Goal: Task Accomplishment & Management: Use online tool/utility

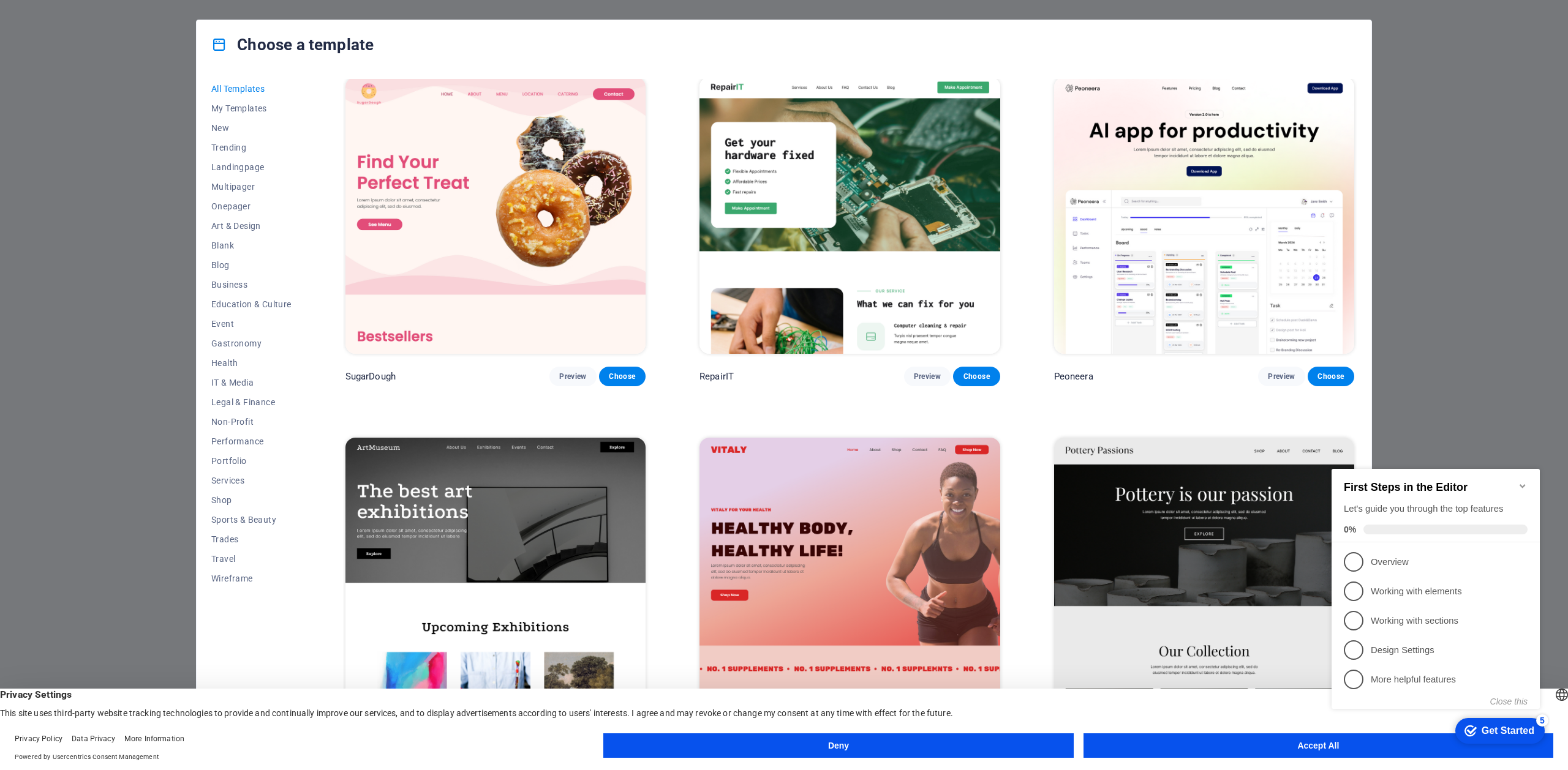
scroll to position [270, 0]
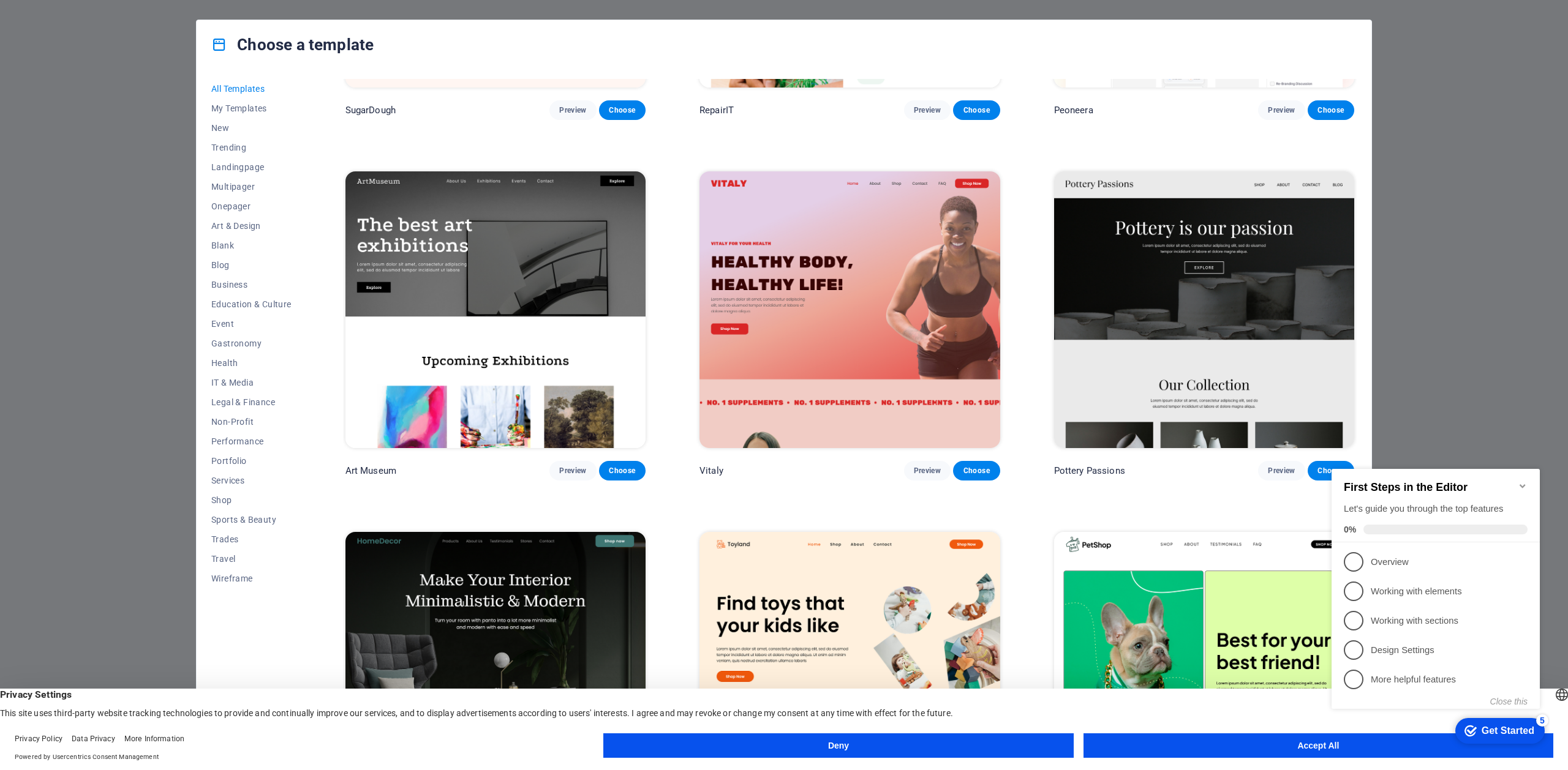
click at [1524, 481] on icon "Minimize checklist" at bounding box center [1522, 485] width 10 height 10
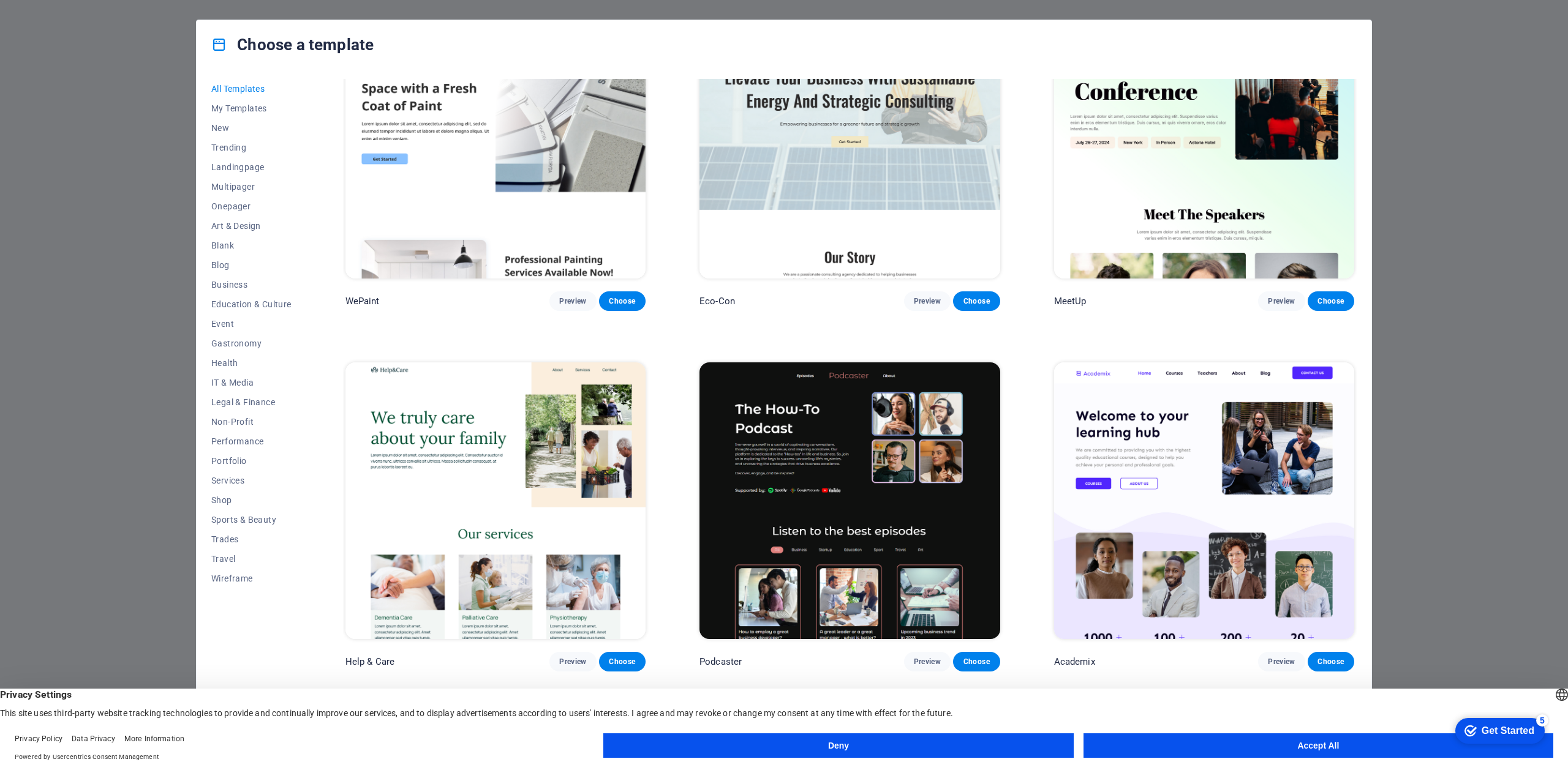
scroll to position [1665, 0]
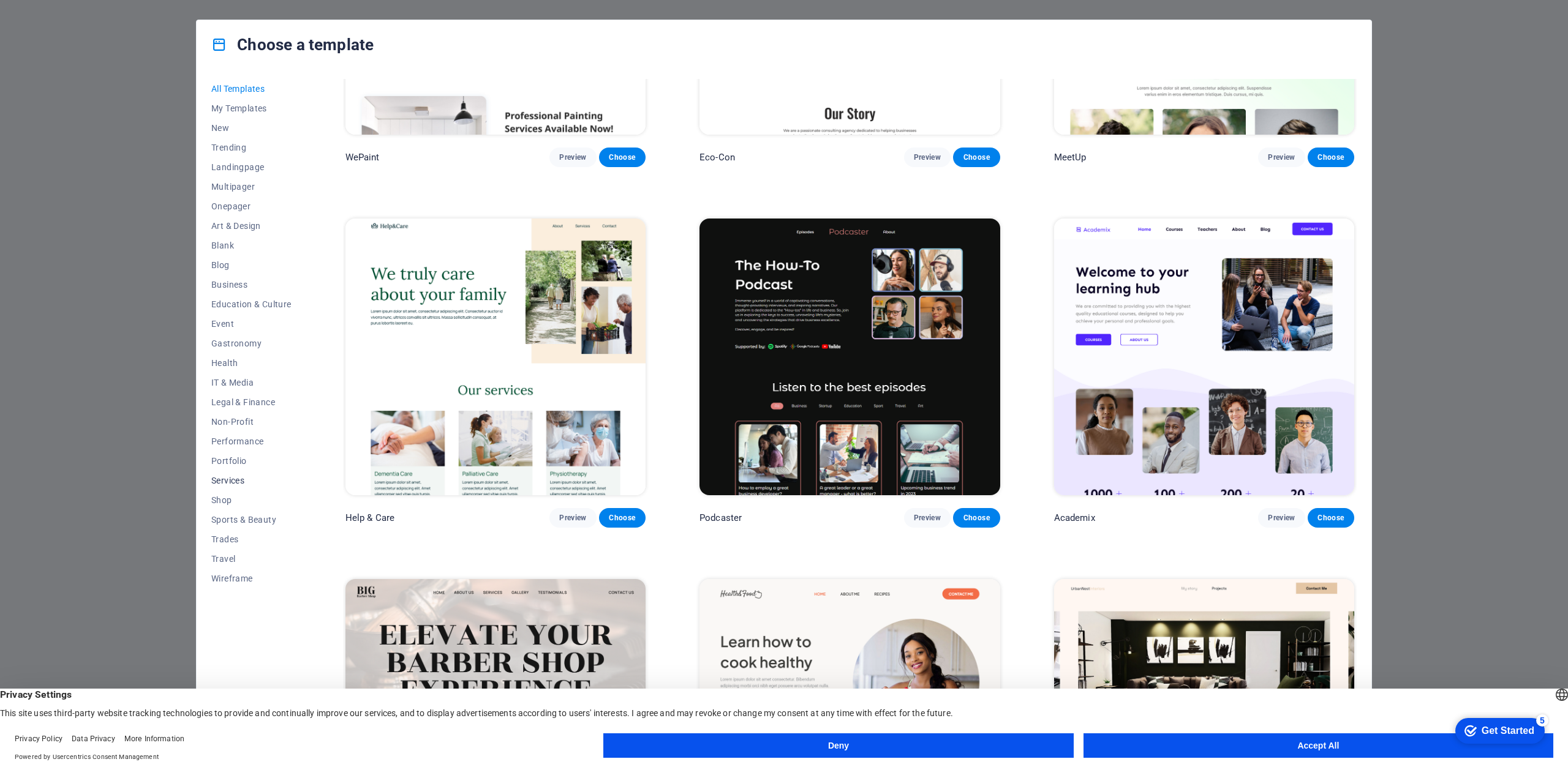
click at [239, 482] on span "Services" at bounding box center [252, 480] width 81 height 10
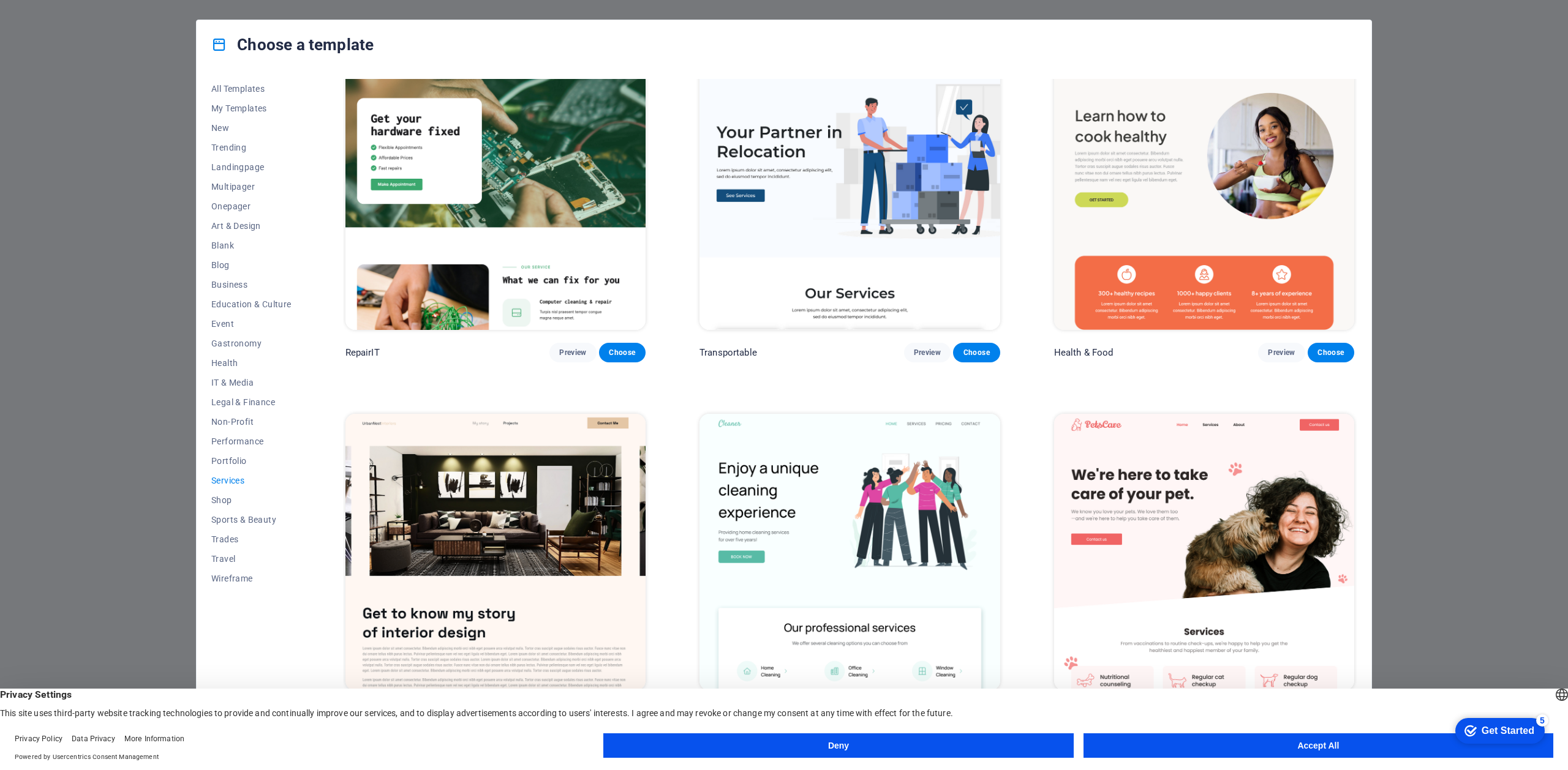
scroll to position [0, 0]
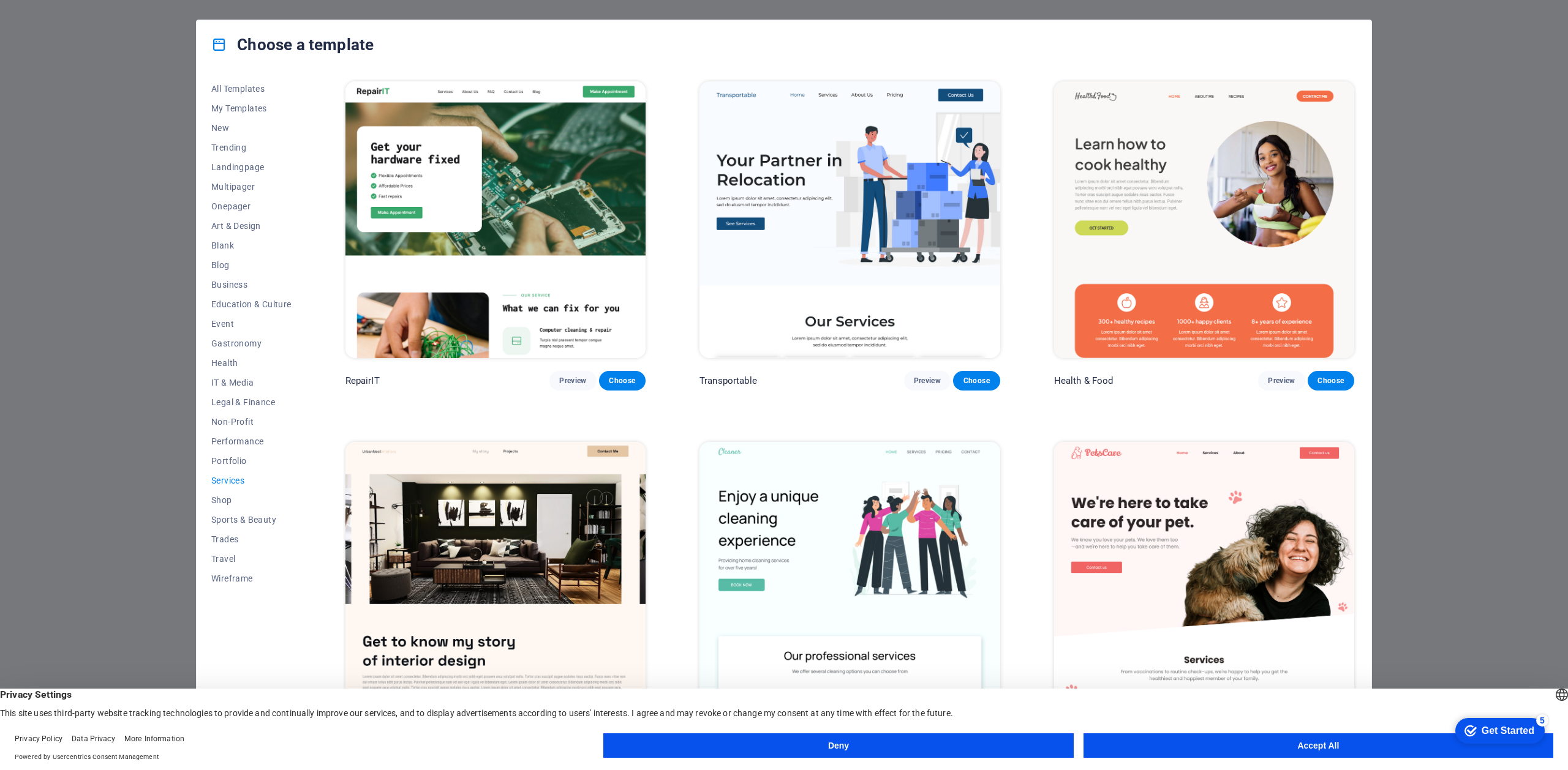
click at [1240, 738] on button "Accept All" at bounding box center [1318, 745] width 470 height 25
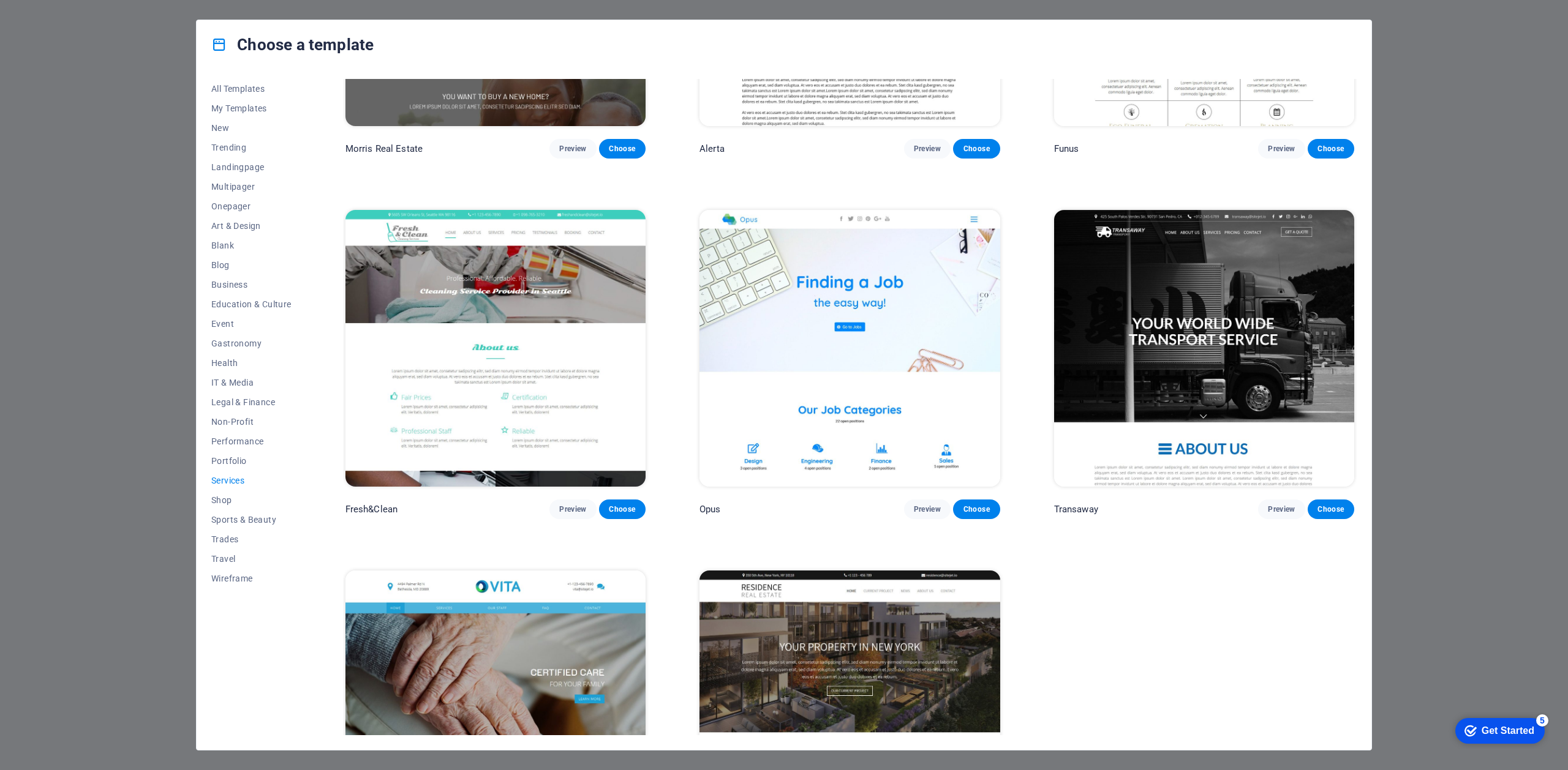
scroll to position [1806, 0]
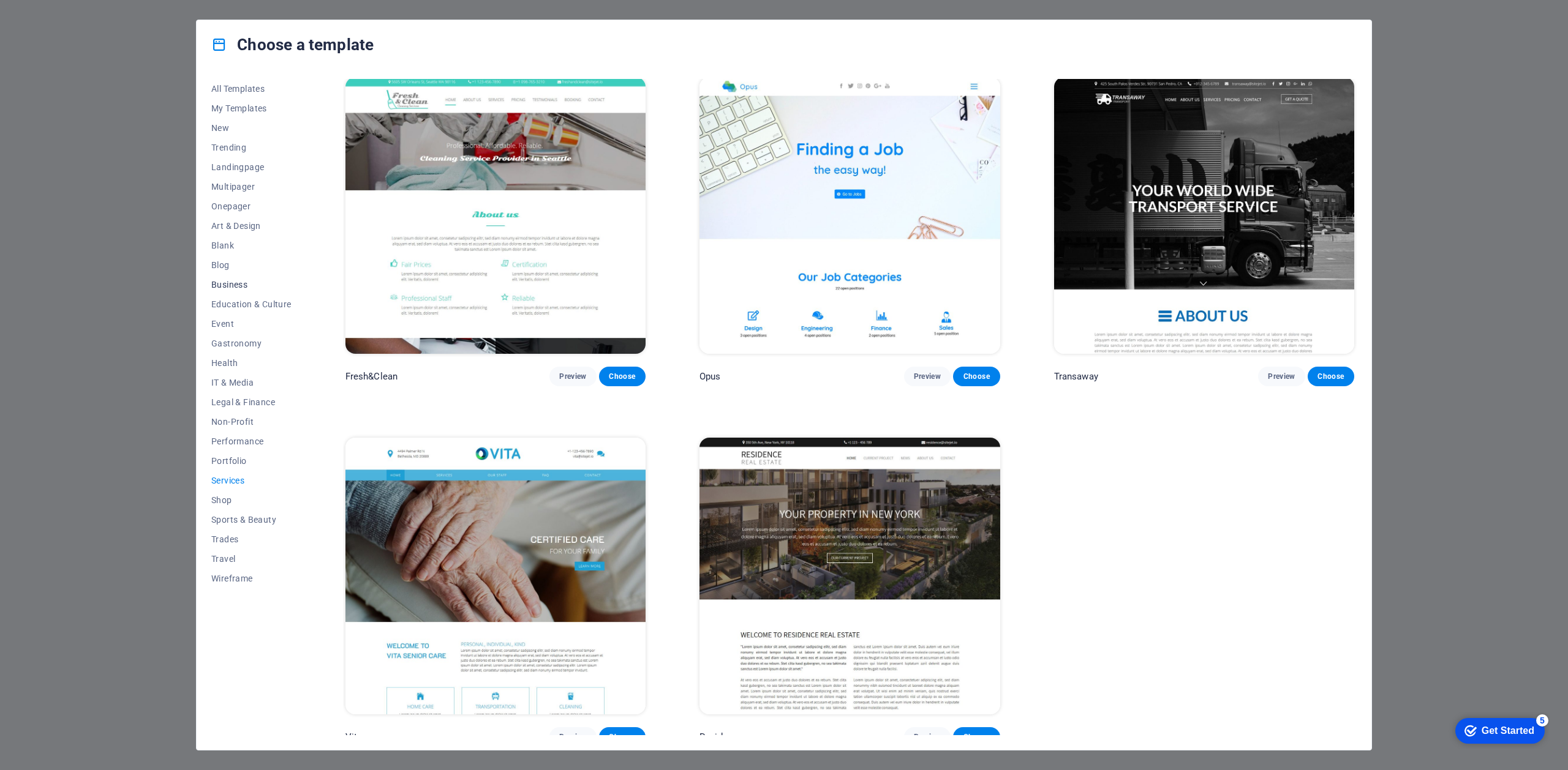
click at [239, 283] on span "Business" at bounding box center [252, 285] width 81 height 10
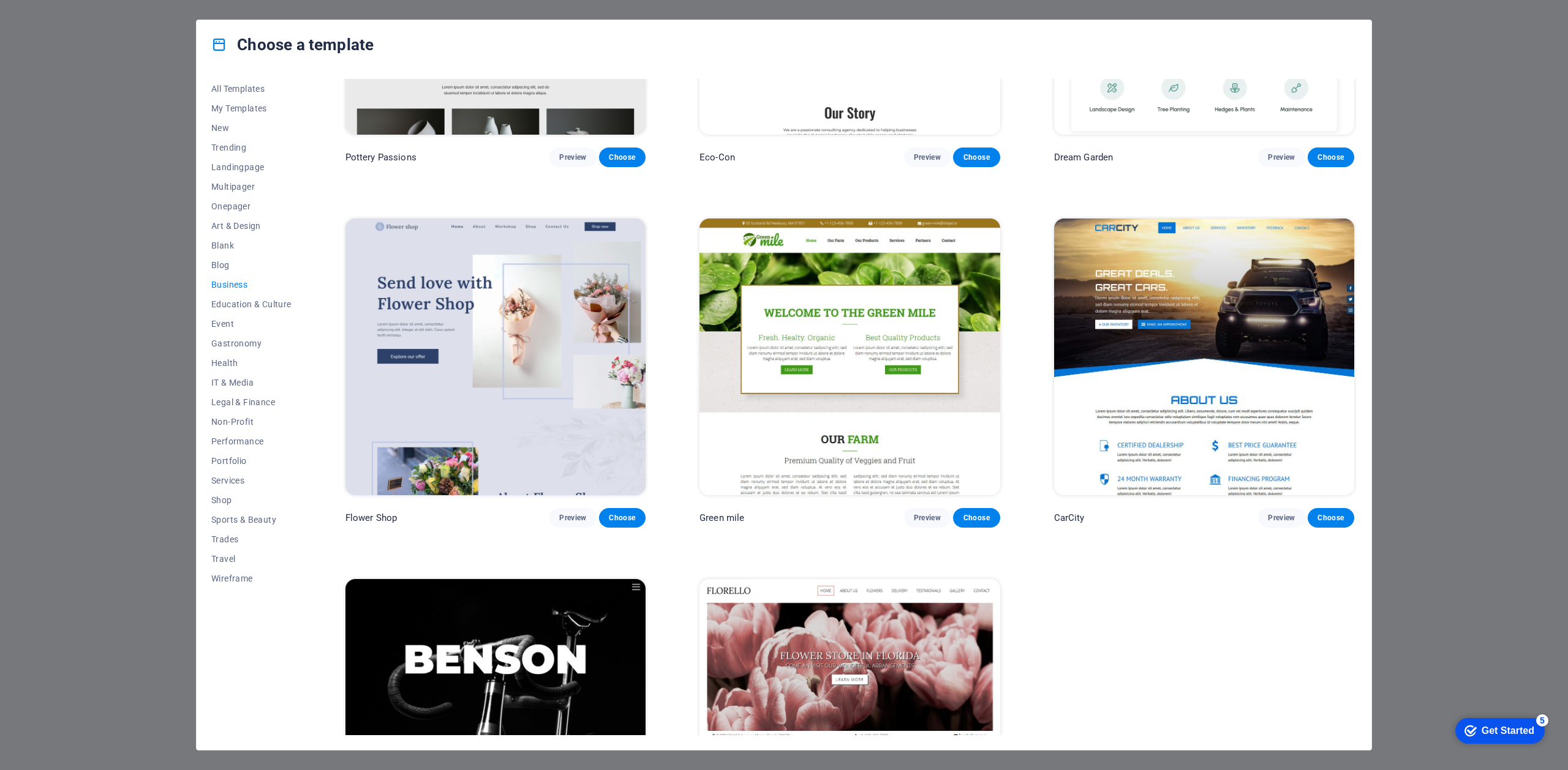
scroll to position [224, 0]
click at [1153, 282] on img at bounding box center [1203, 356] width 300 height 277
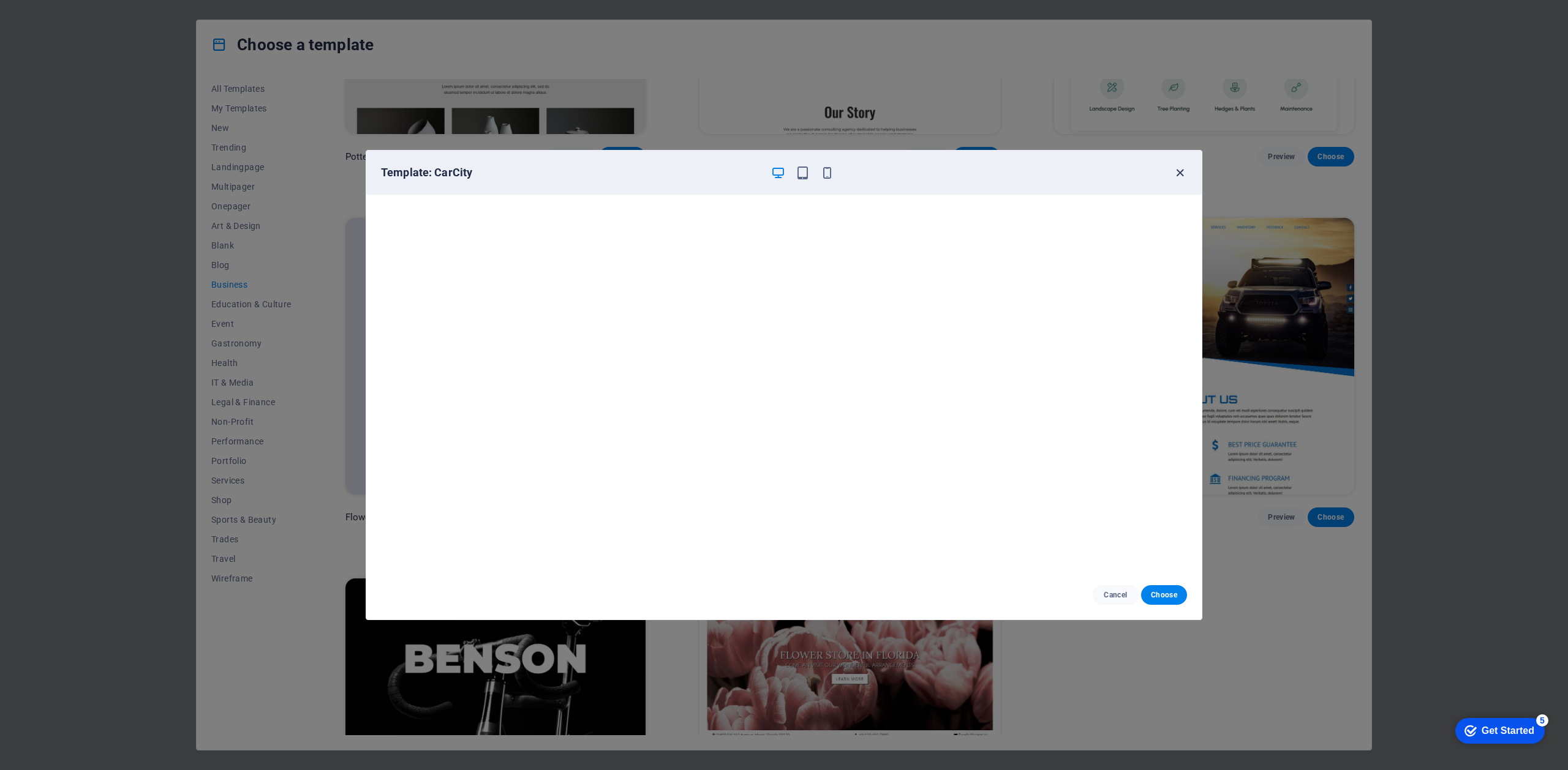
click at [1179, 171] on icon "button" at bounding box center [1179, 172] width 14 height 14
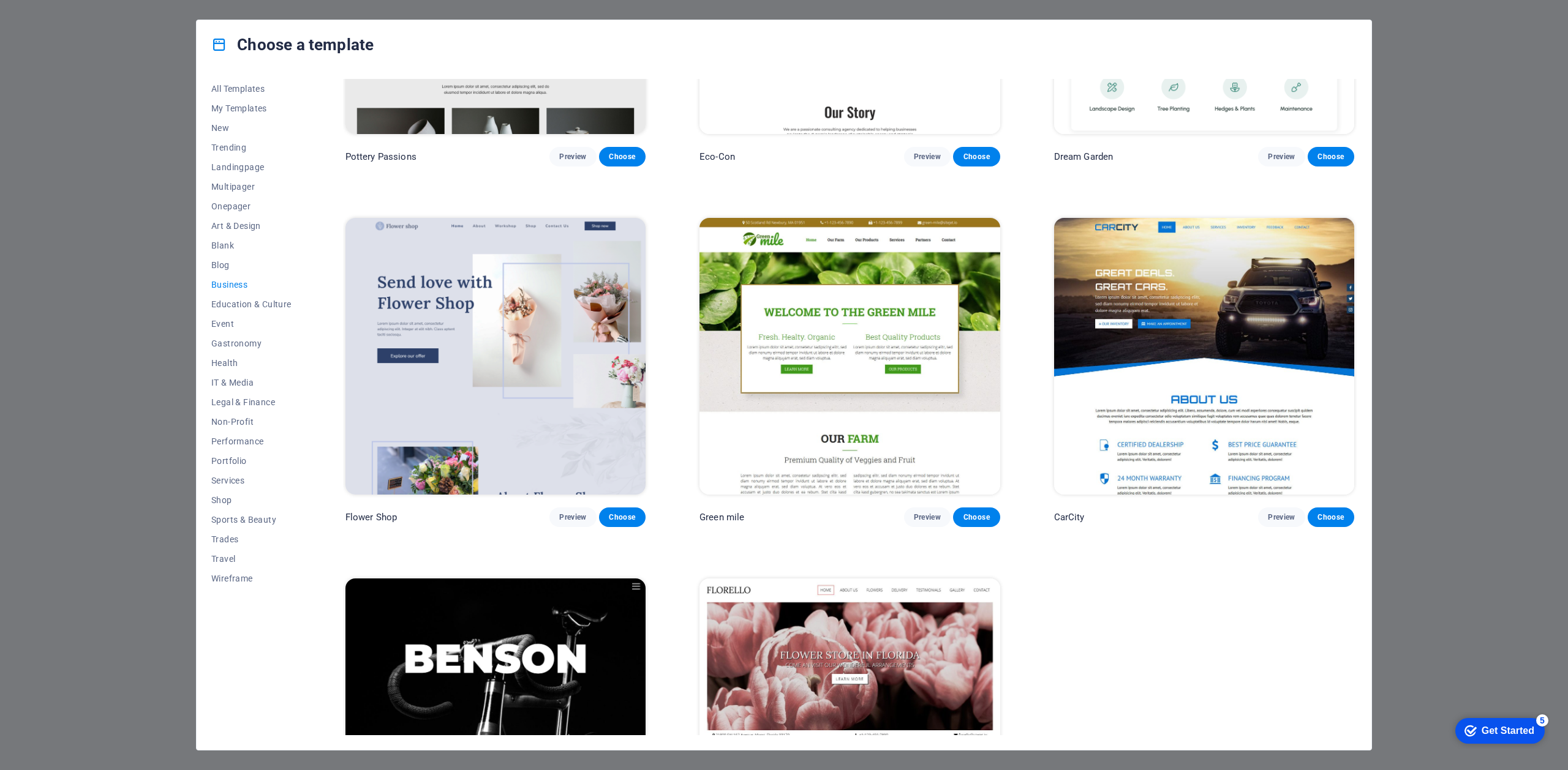
click at [1085, 597] on div "Pottery Passions Preview Choose Eco-Con Preview Choose Dream Garden Preview Cho…" at bounding box center [850, 371] width 1014 height 1033
click at [1441, 171] on div "Choose a template All Templates My Templates New Trending Landingpage Multipage…" at bounding box center [784, 385] width 1568 height 770
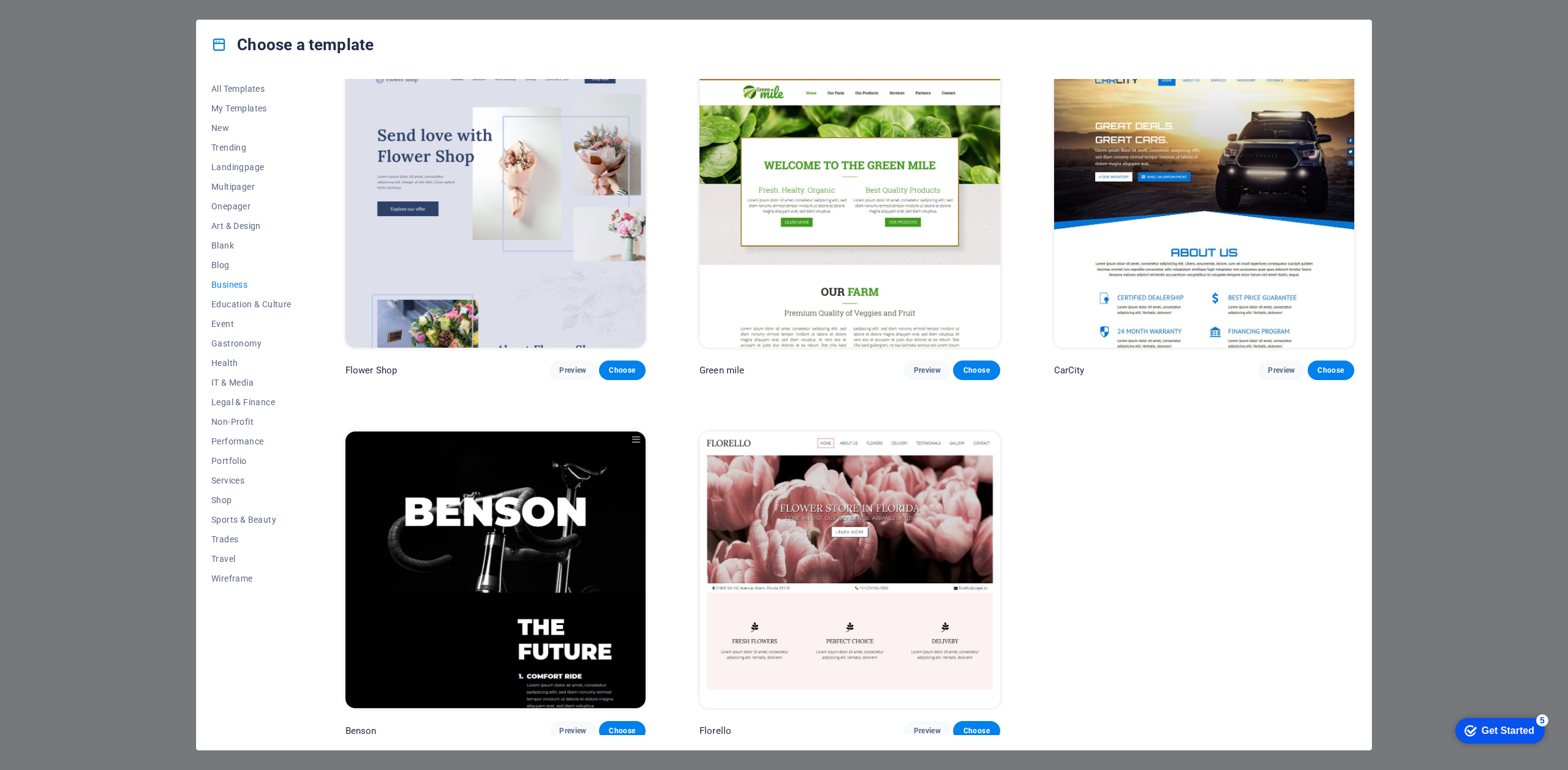
click at [1536, 202] on div "Choose a template All Templates My Templates New Trending Landingpage Multipage…" at bounding box center [784, 385] width 1568 height 770
click at [1504, 732] on div "Get Started" at bounding box center [1508, 731] width 53 height 11
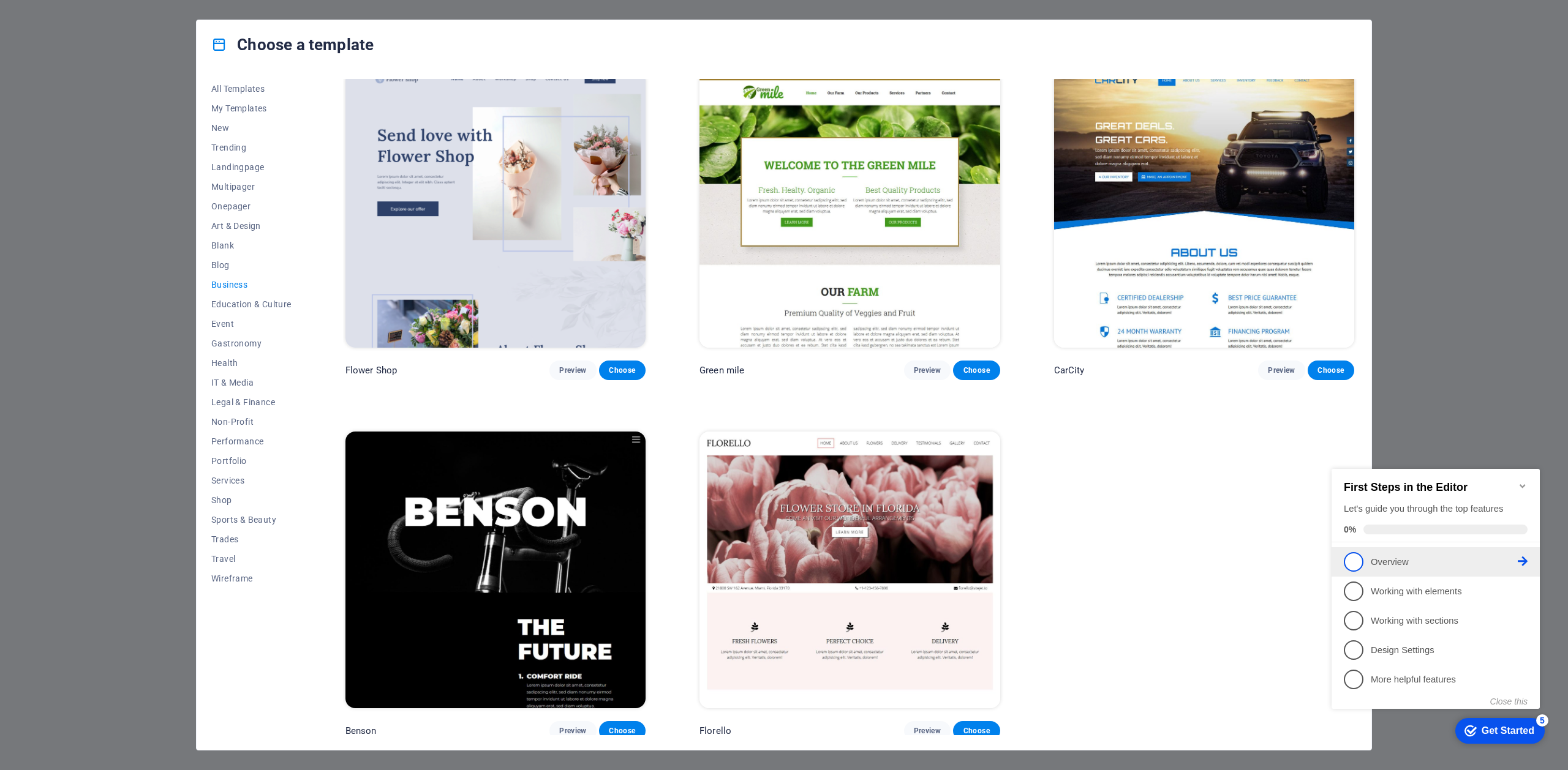
click at [1355, 558] on span "1" at bounding box center [1353, 562] width 20 height 20
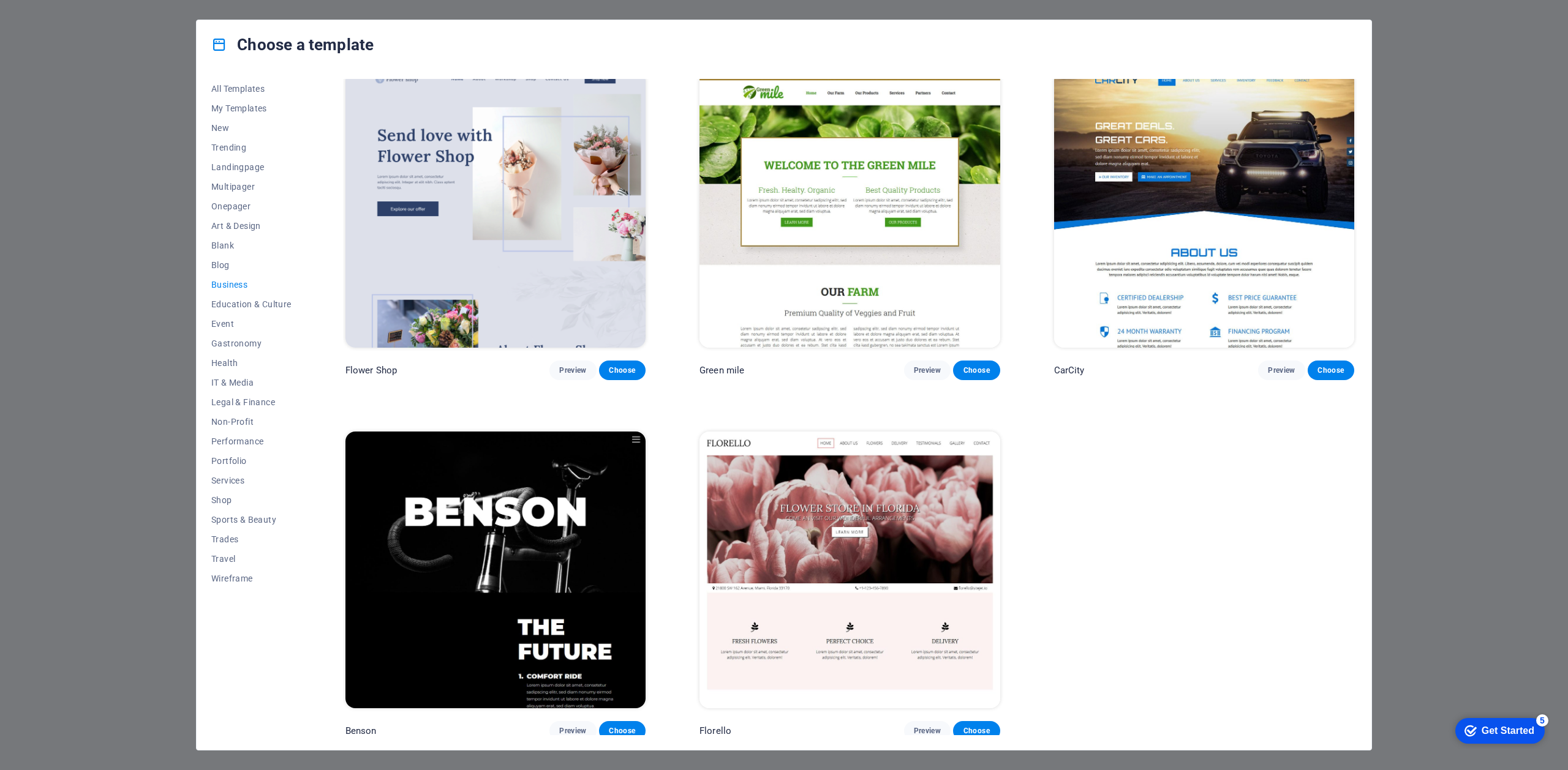
click at [1503, 739] on div "checkmark Get Started 5" at bounding box center [1499, 731] width 90 height 26
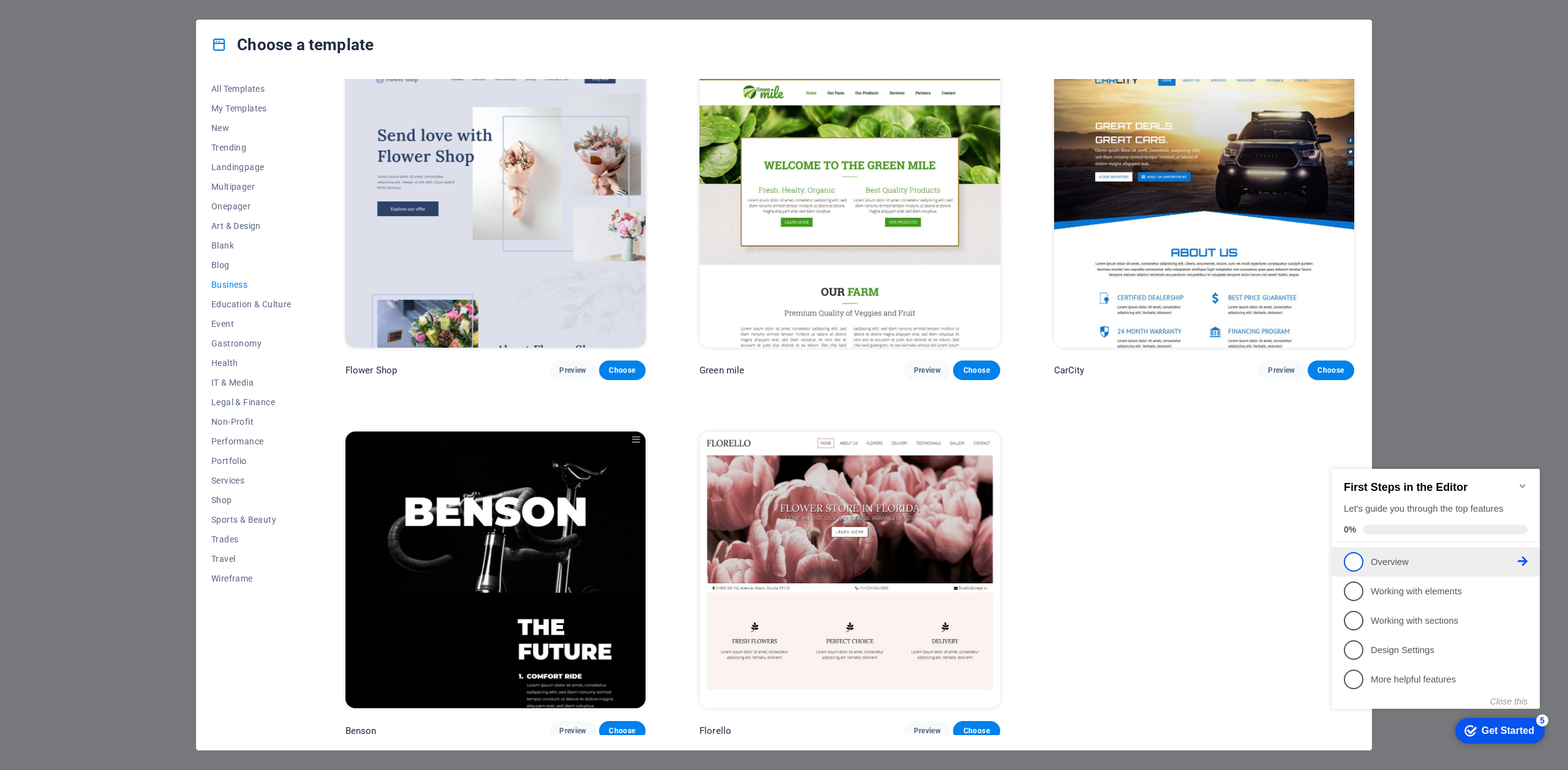
click at [1526, 565] on link "1 Overview - incomplete" at bounding box center [1435, 562] width 184 height 20
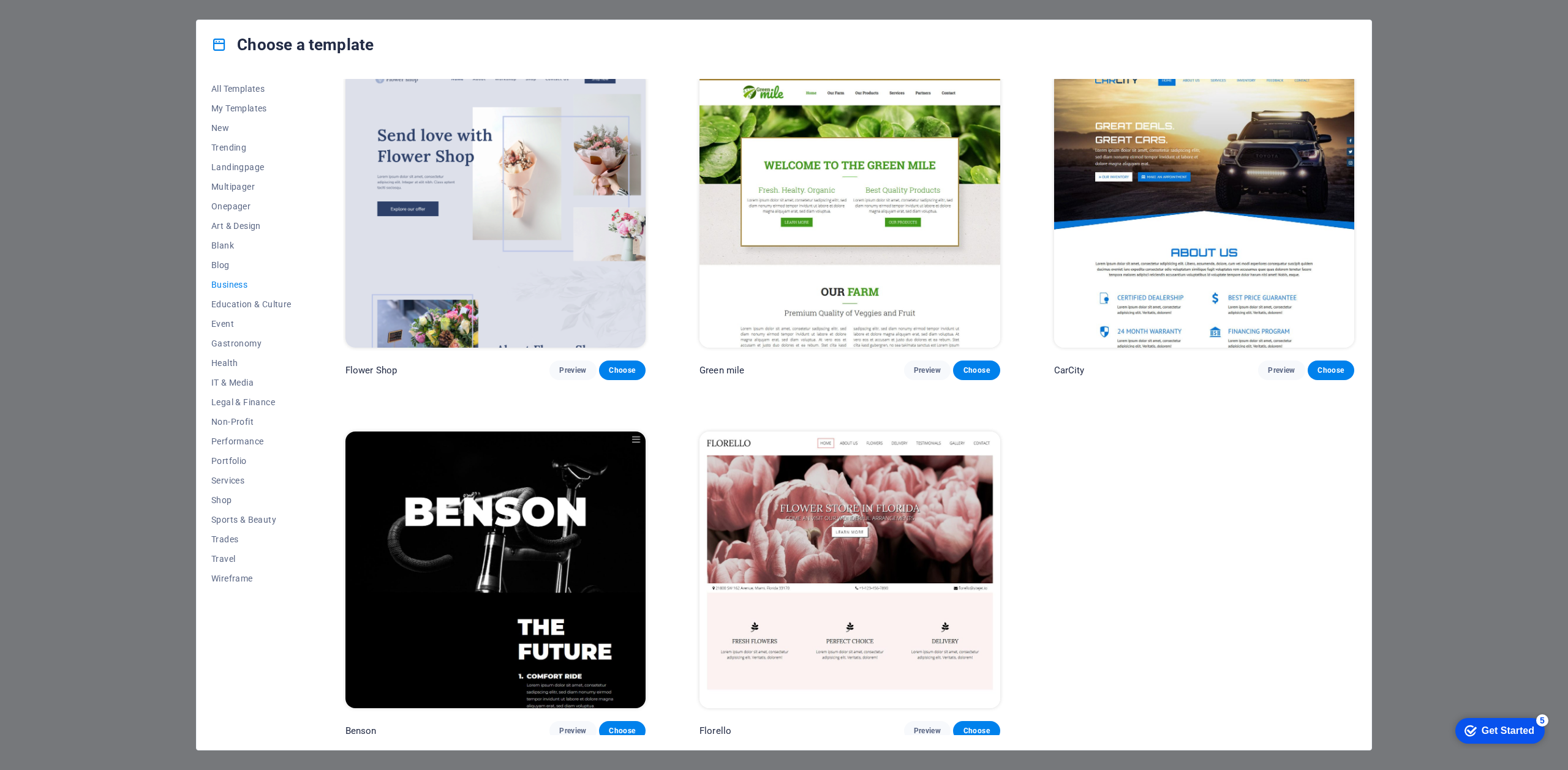
click at [1562, 449] on div "Choose a template All Templates My Templates New Trending Landingpage Multipage…" at bounding box center [784, 385] width 1568 height 770
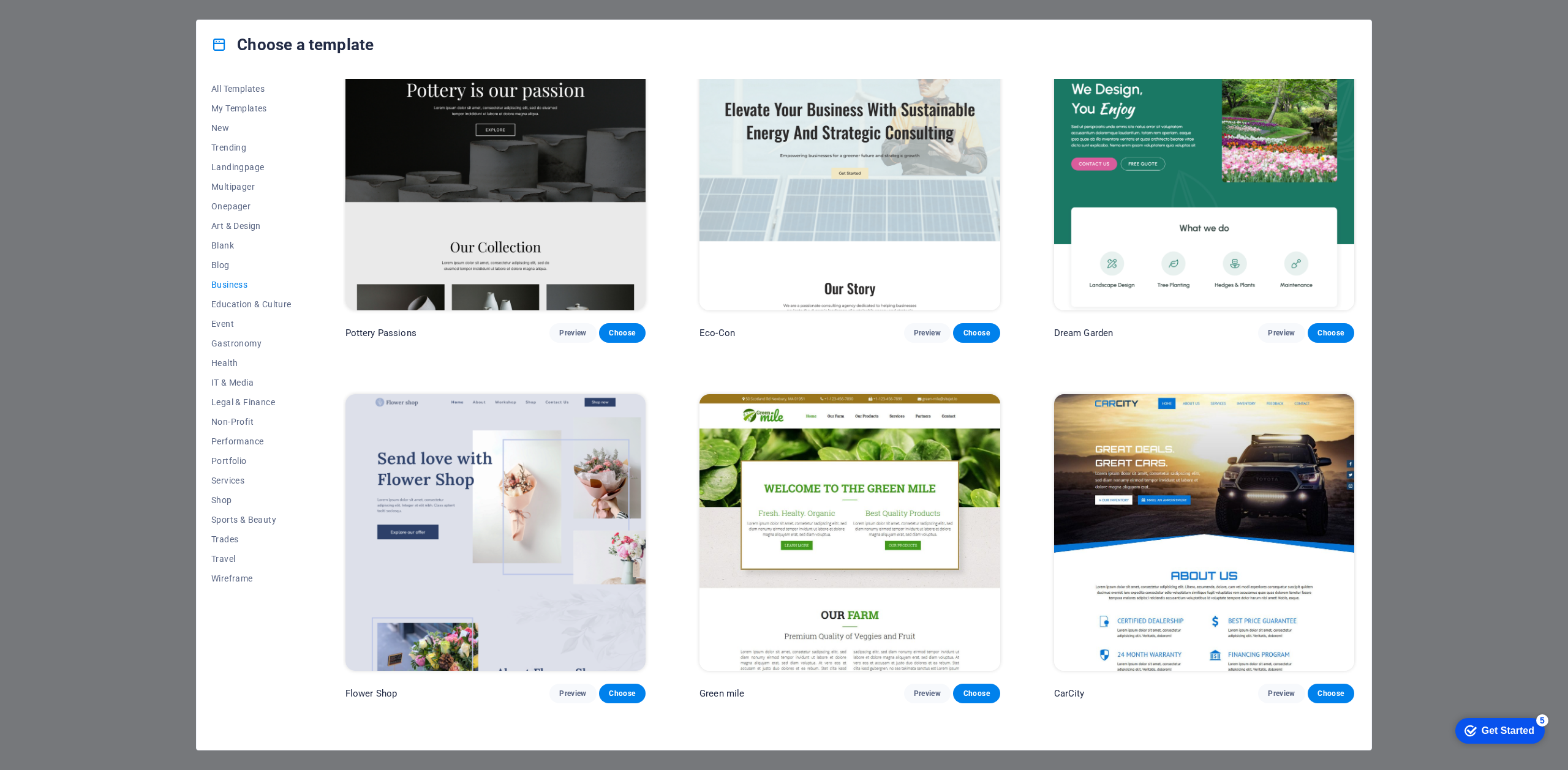
scroll to position [0, 0]
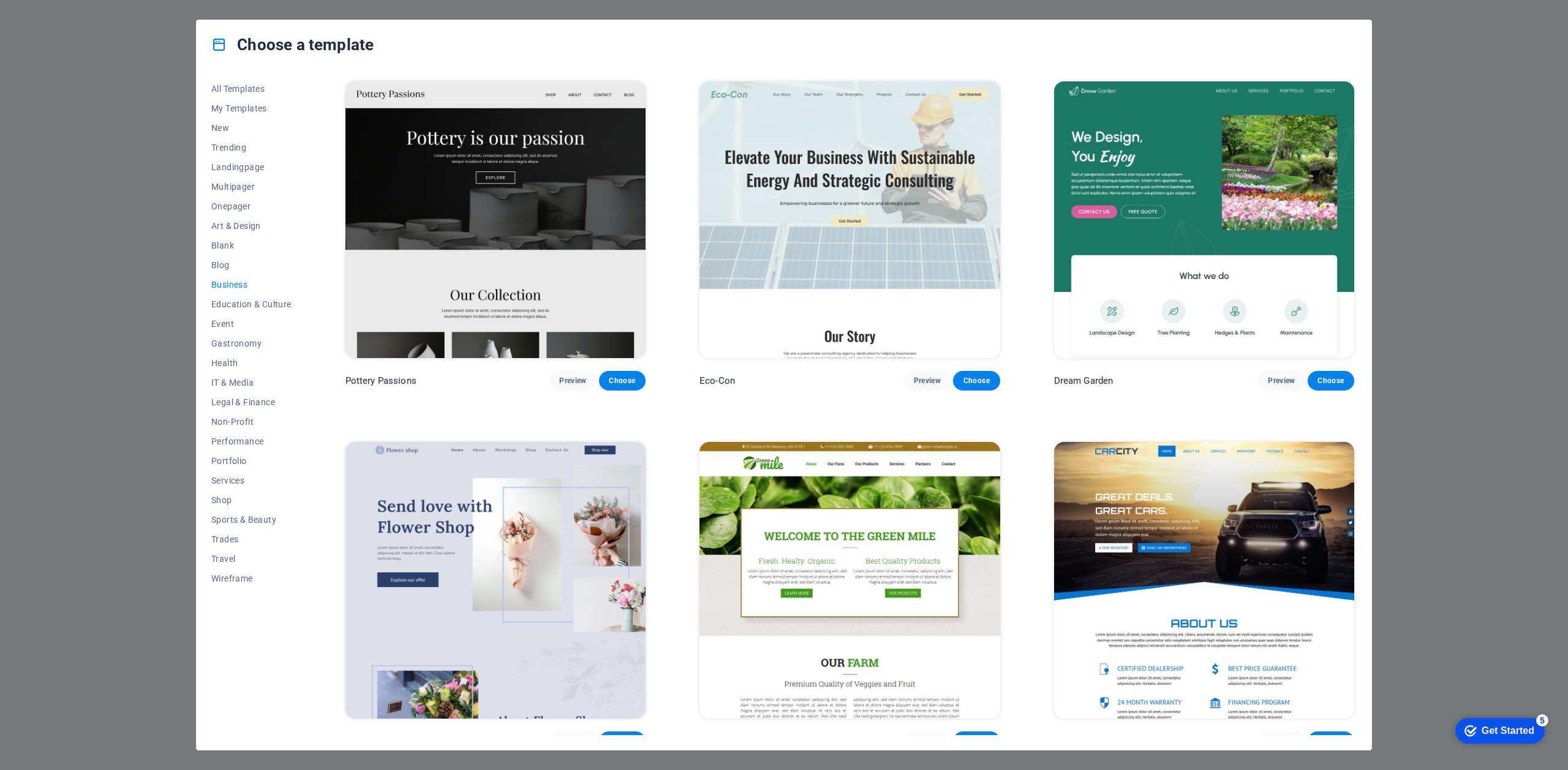
click at [247, 47] on h4 "Choose a template" at bounding box center [292, 44] width 162 height 20
click at [194, 44] on div "Choose a template All Templates My Templates New Trending Landingpage Multipage…" at bounding box center [784, 385] width 1568 height 770
drag, startPoint x: 112, startPoint y: 35, endPoint x: 213, endPoint y: 17, distance: 102.6
click at [112, 35] on div "Choose a template All Templates My Templates New Trending Landingpage Multipage…" at bounding box center [784, 385] width 1568 height 770
